Goal: Task Accomplishment & Management: Manage account settings

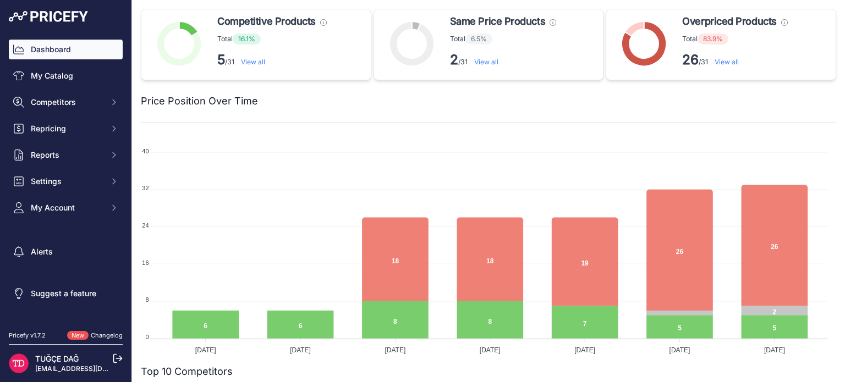
click at [699, 122] on hr at bounding box center [489, 122] width 696 height 1
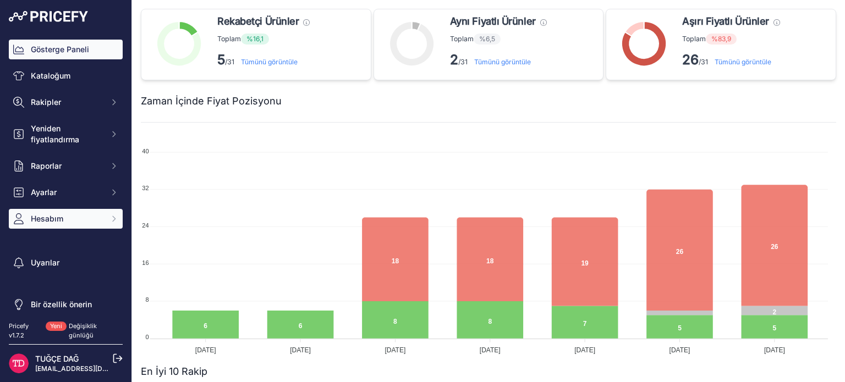
click at [59, 216] on font "Hesabım" at bounding box center [47, 218] width 32 height 9
click at [59, 223] on font "Hesabım" at bounding box center [47, 218] width 32 height 9
click at [61, 217] on font "Hesabım" at bounding box center [47, 218] width 32 height 9
click at [61, 218] on font "Hesabım" at bounding box center [47, 218] width 32 height 9
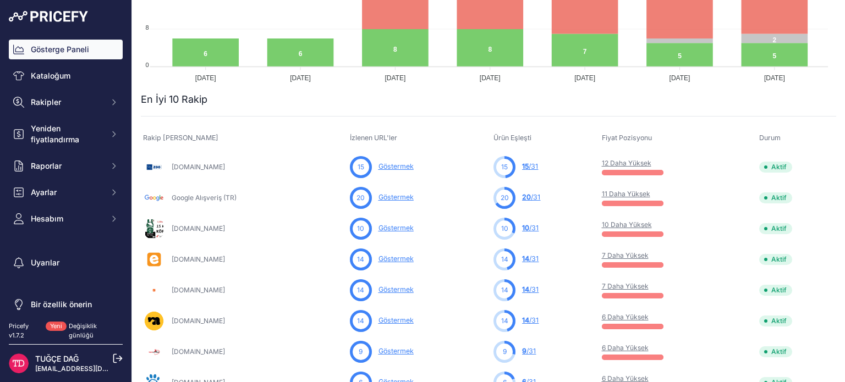
scroll to position [275, 0]
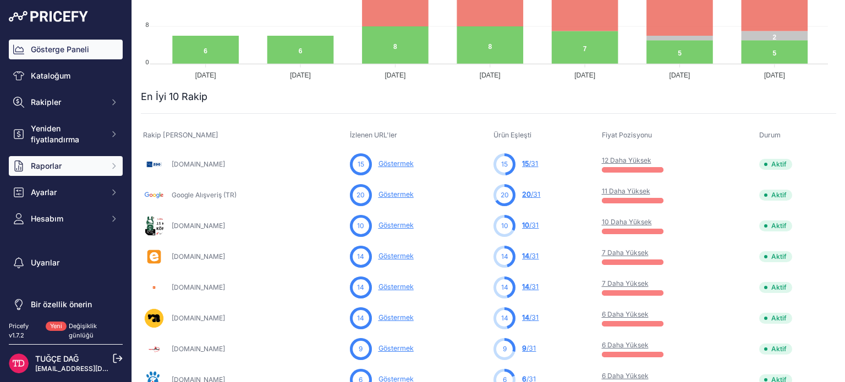
click at [60, 166] on font "Raporlar" at bounding box center [46, 165] width 31 height 9
click at [62, 166] on span "Raporlar" at bounding box center [67, 166] width 72 height 11
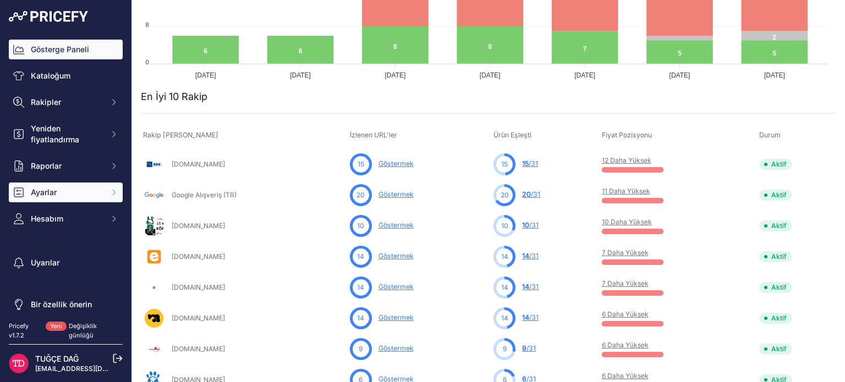
click at [54, 187] on span "Ayarlar" at bounding box center [67, 192] width 72 height 11
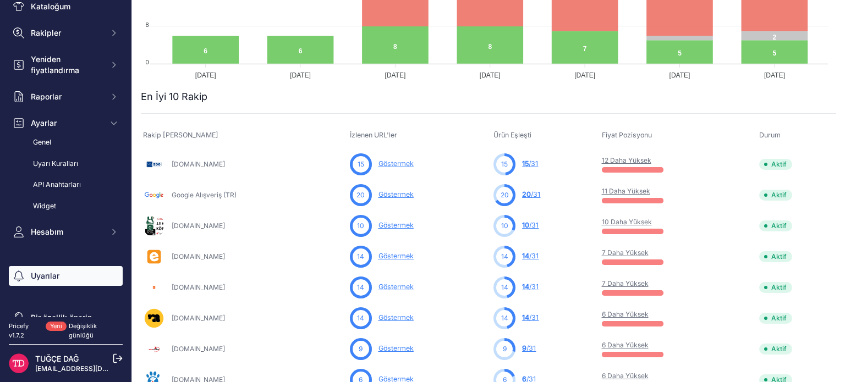
scroll to position [79, 0]
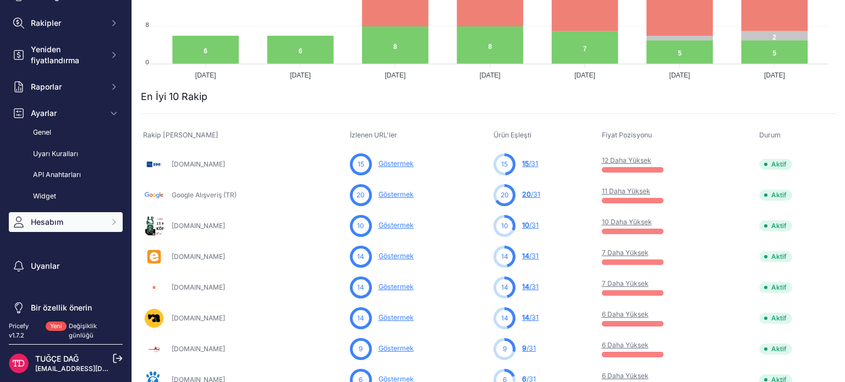
click at [60, 220] on font "Hesabım" at bounding box center [47, 221] width 32 height 9
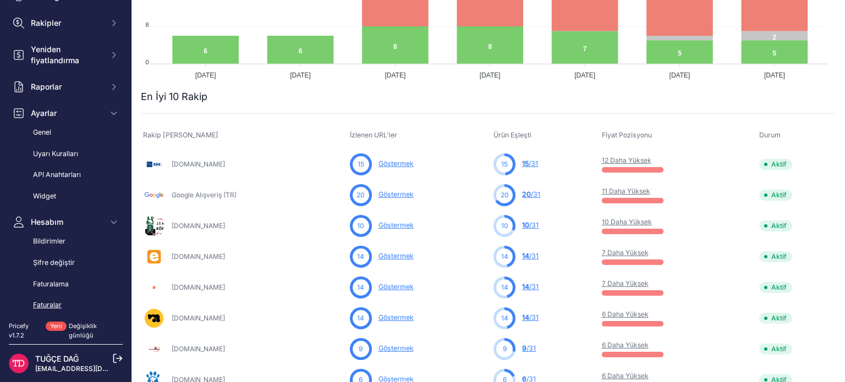
scroll to position [162, 0]
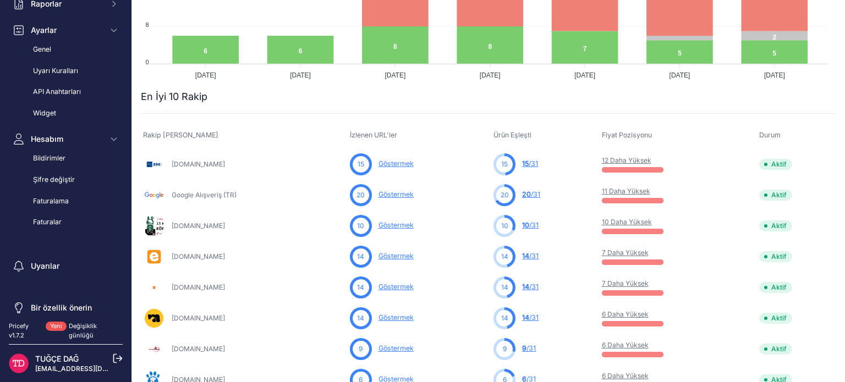
click at [91, 362] on p "TUĞÇE DAĞ" at bounding box center [68, 359] width 66 height 11
click at [116, 361] on icon at bounding box center [118, 359] width 10 height 10
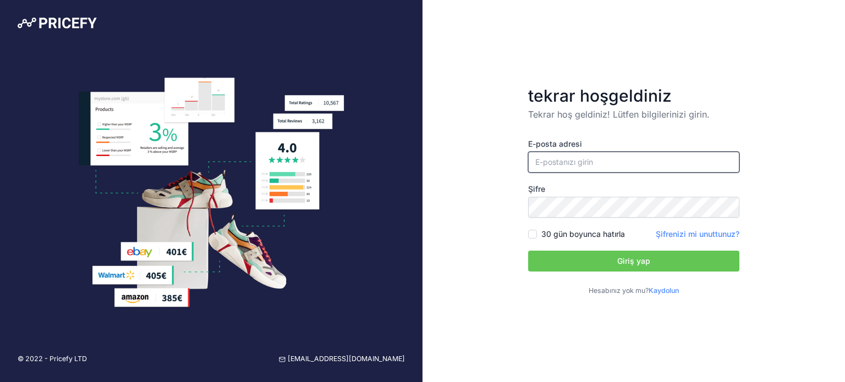
type input "[EMAIL_ADDRESS][DOMAIN_NAME]"
click at [578, 247] on div "E-posta adresi [EMAIL_ADDRESS][DOMAIN_NAME] [GEOGRAPHIC_DATA] 30 gün boyunca ha…" at bounding box center [633, 217] width 211 height 157
click at [581, 255] on button "Giriş yap" at bounding box center [633, 261] width 211 height 21
click at [548, 238] on font "30 gün boyunca hatırla" at bounding box center [583, 233] width 84 height 9
click at [537, 238] on input "30 gün boyunca hatırla" at bounding box center [532, 234] width 9 height 9
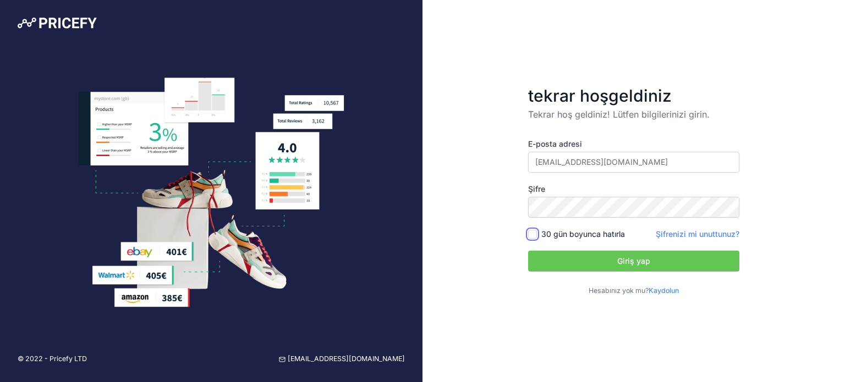
checkbox input "true"
click at [552, 258] on button "Giriş yap" at bounding box center [633, 261] width 211 height 21
